Goal: Task Accomplishment & Management: Use online tool/utility

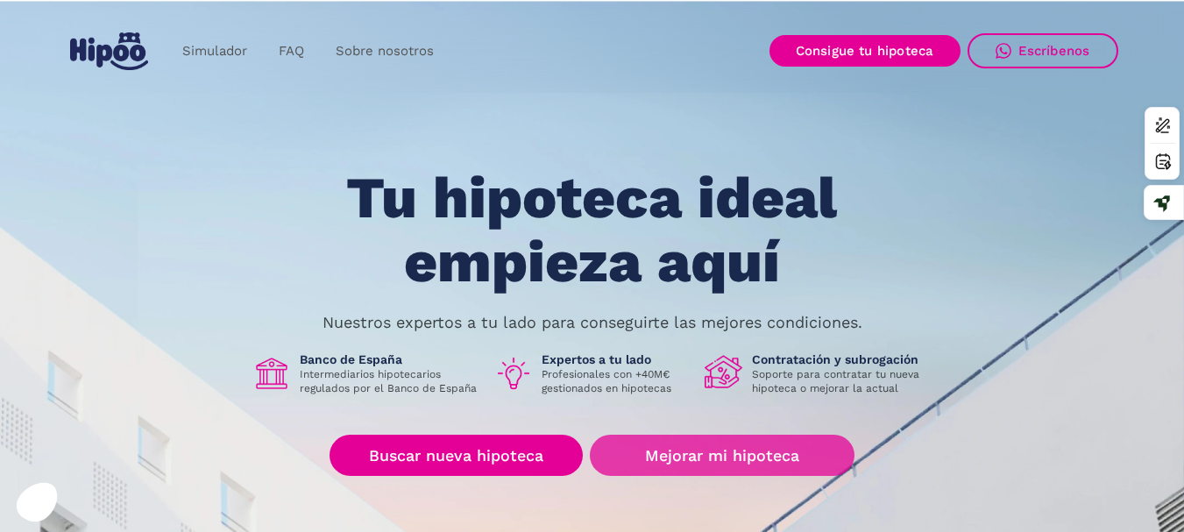
click at [735, 452] on link "Mejorar mi hipoteca" at bounding box center [722, 455] width 264 height 41
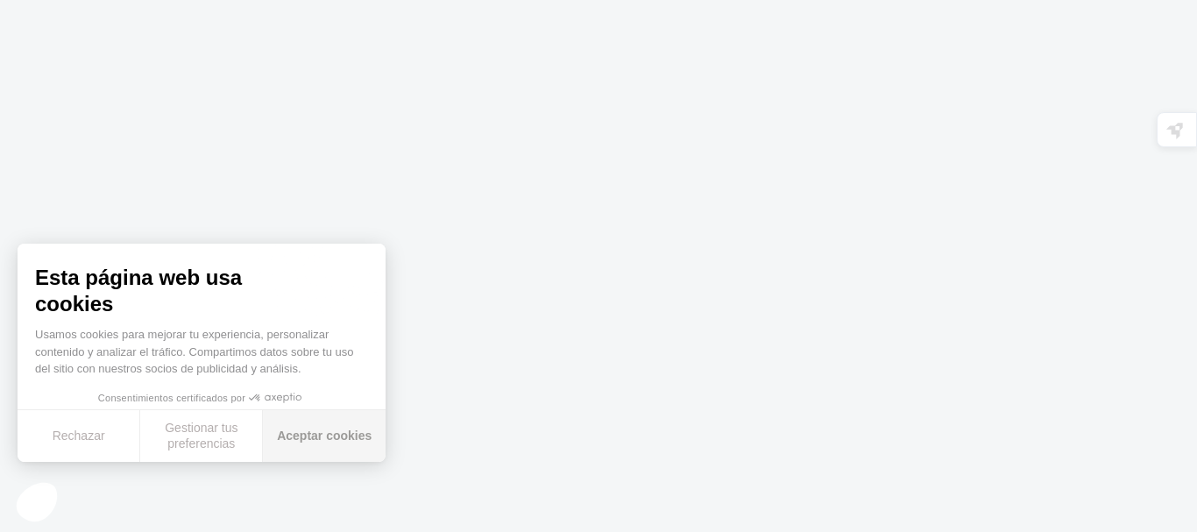
click at [351, 438] on font "Aceptar cookies" at bounding box center [324, 436] width 95 height 14
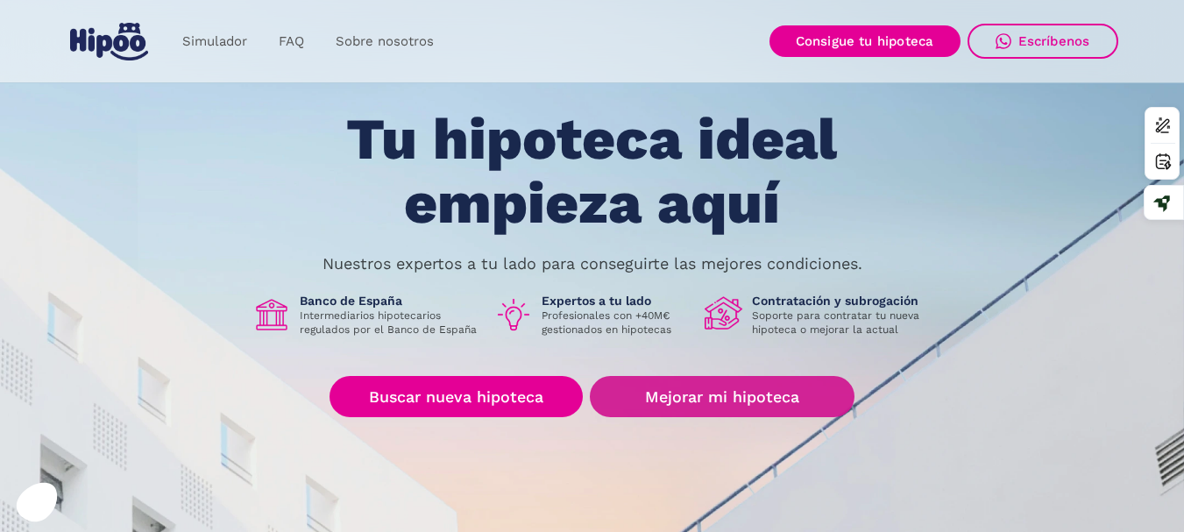
scroll to position [88, 0]
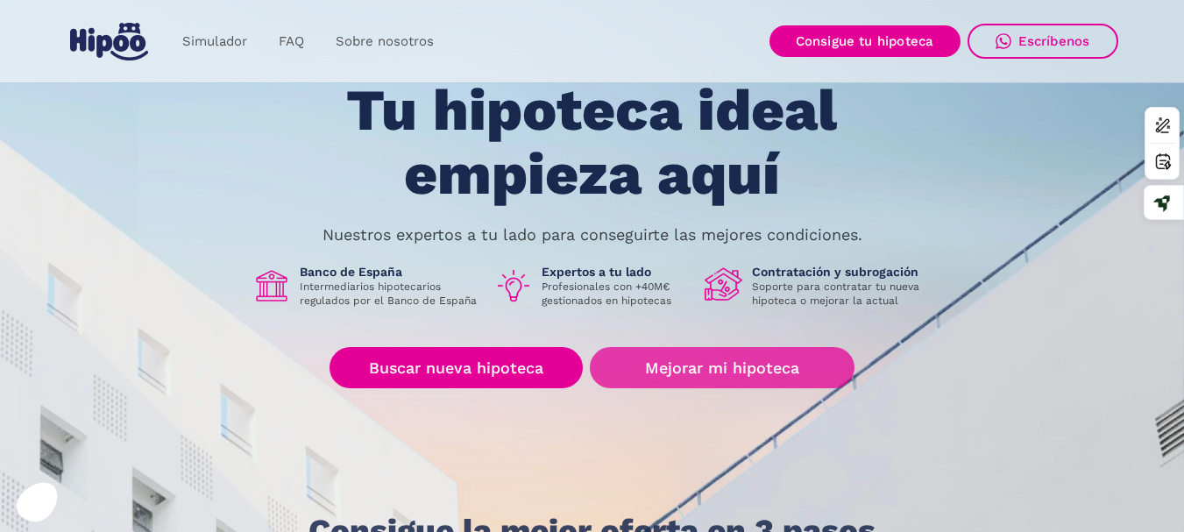
click at [746, 364] on link "Mejorar mi hipoteca" at bounding box center [722, 367] width 264 height 41
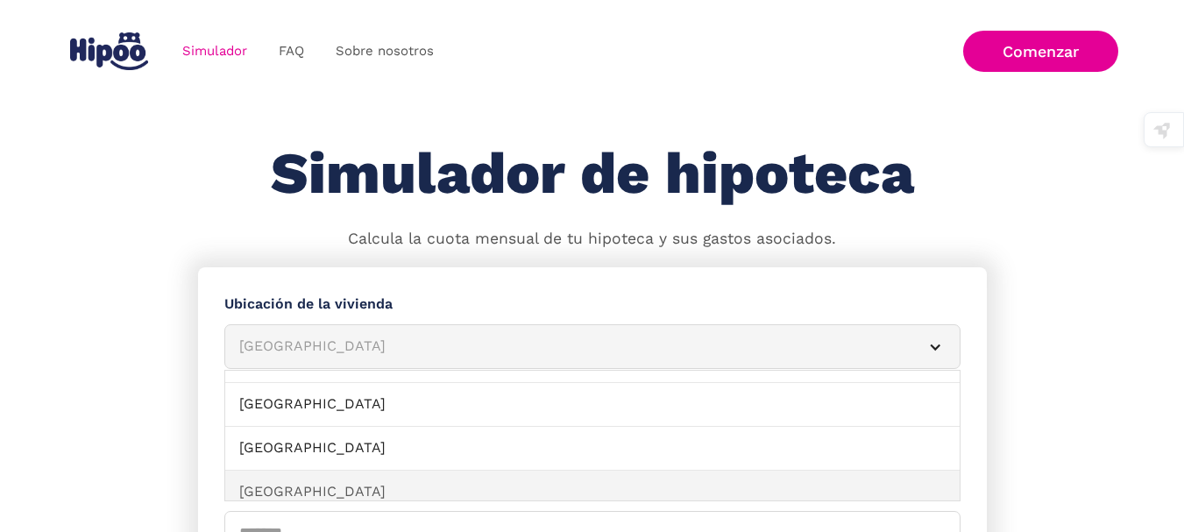
scroll to position [175, 0]
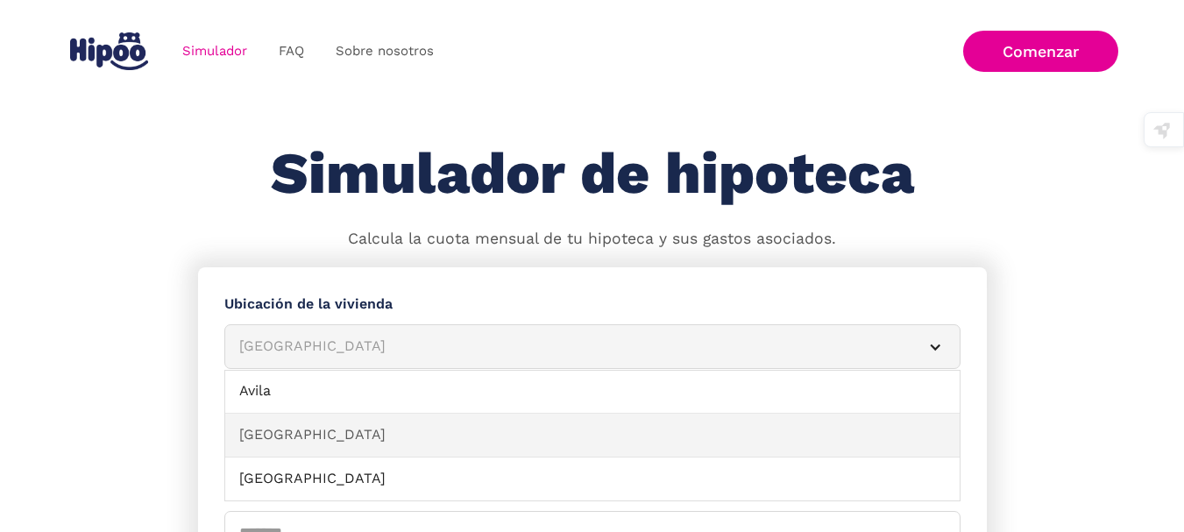
click at [299, 434] on link "[GEOGRAPHIC_DATA]" at bounding box center [592, 436] width 735 height 44
